Goal: Information Seeking & Learning: Learn about a topic

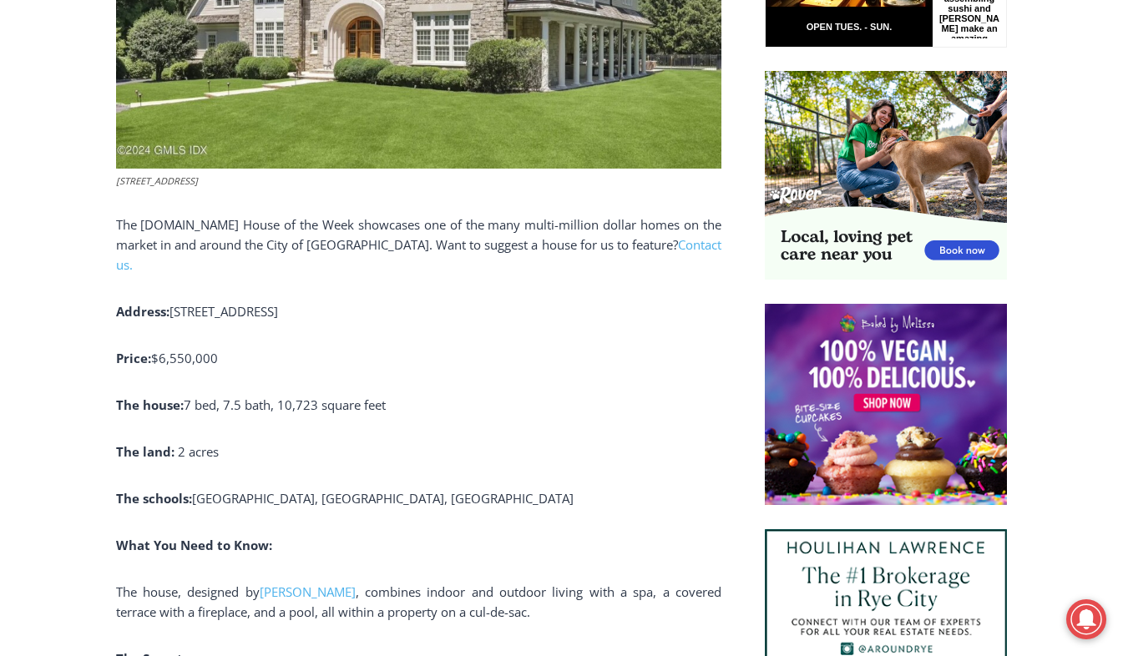
scroll to position [1035, 0]
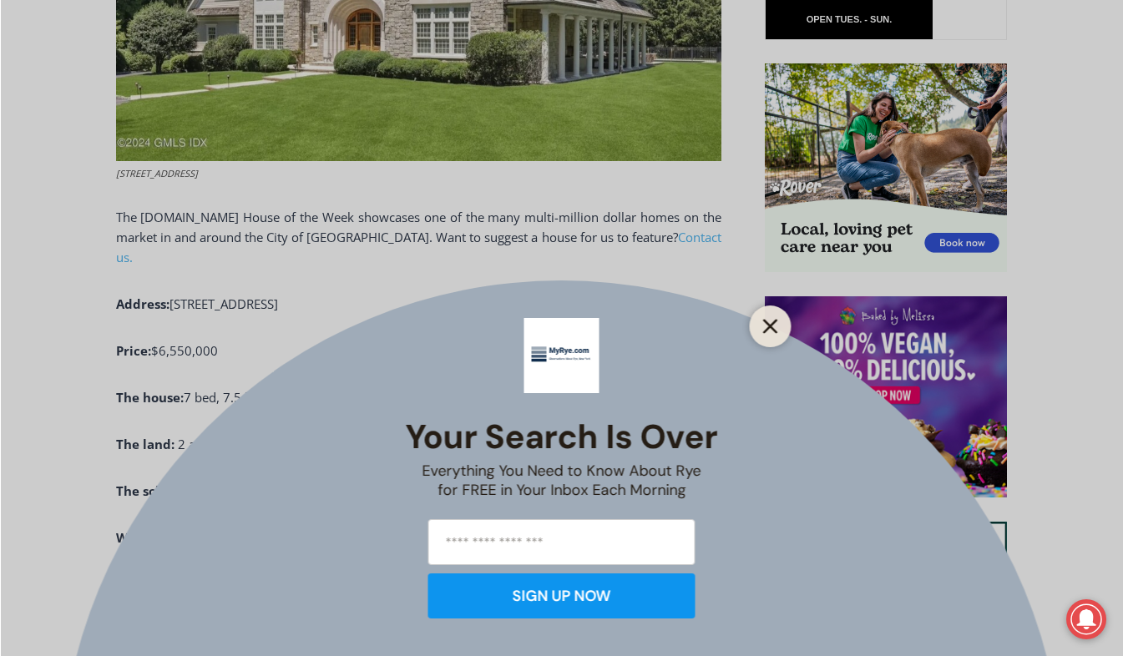
click at [771, 321] on icon "Close" at bounding box center [770, 326] width 15 height 15
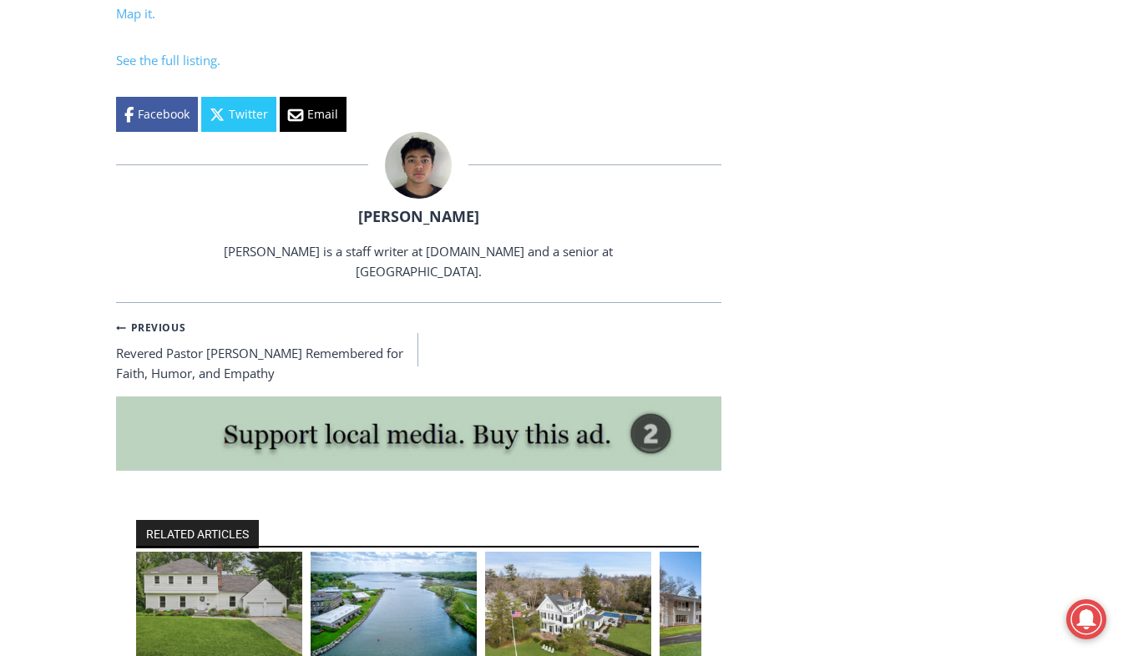
scroll to position [6842, 0]
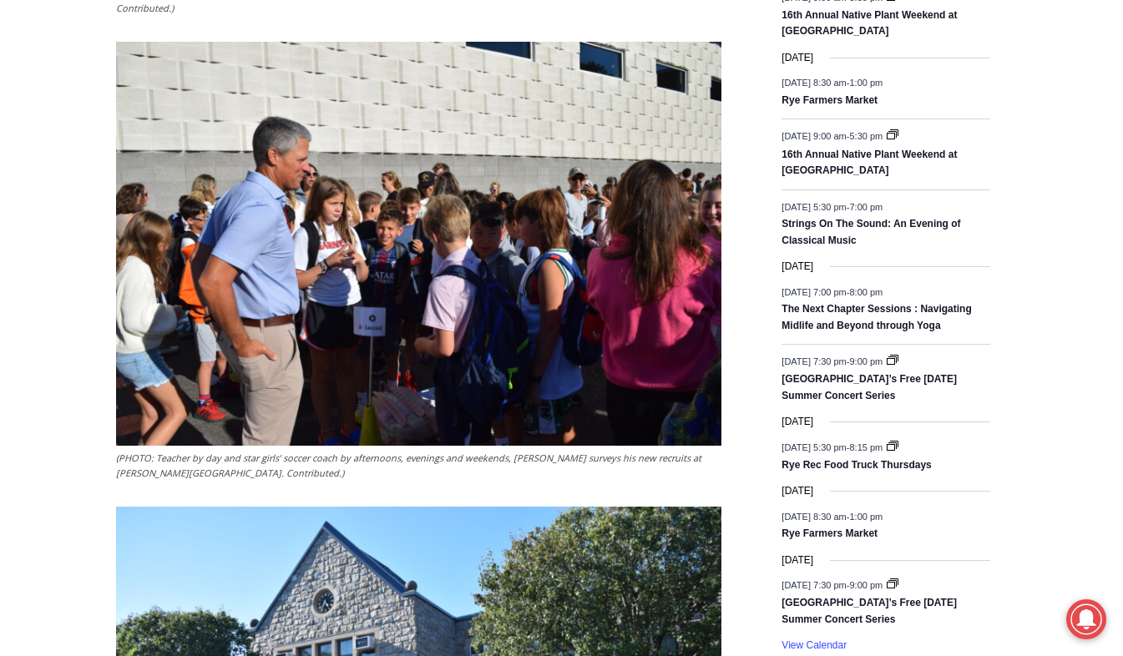
scroll to position [2285, 0]
click at [703, 182] on img at bounding box center [418, 243] width 605 height 404
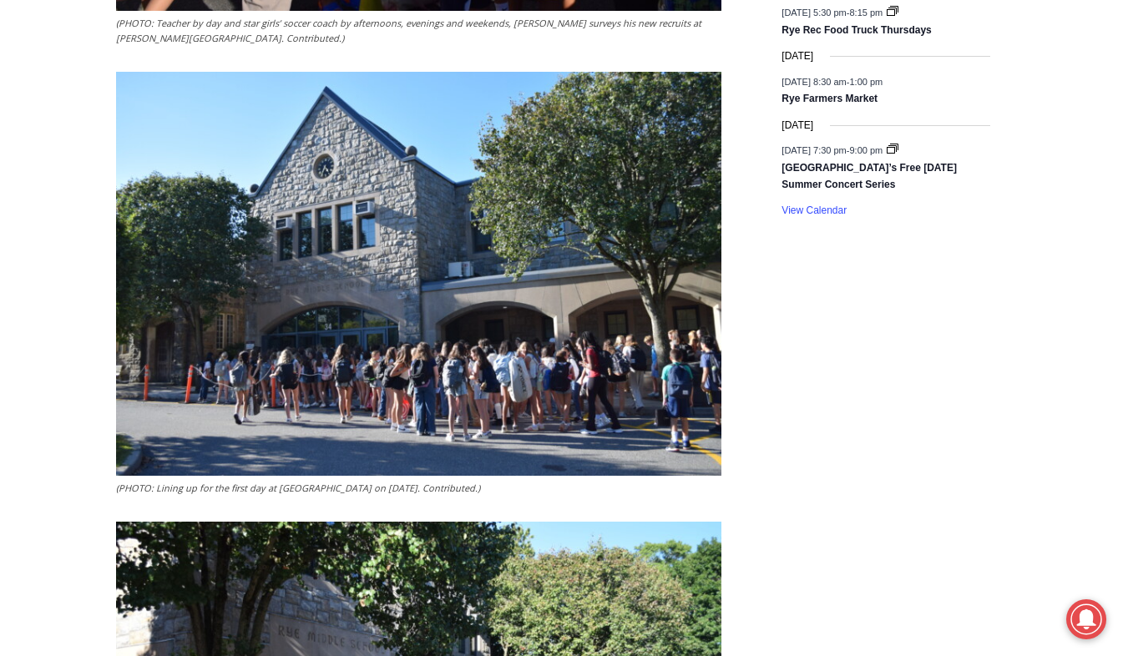
scroll to position [2694, 0]
